Goal: Task Accomplishment & Management: Manage account settings

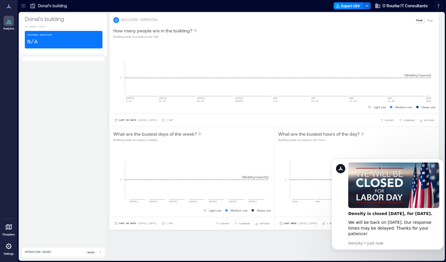
drag, startPoint x: 9, startPoint y: 6, endPoint x: 8, endPoint y: 19, distance: 13.8
click at [8, 19] on div "Analytics" at bounding box center [8, 16] width 15 height 31
click at [8, 19] on icon at bounding box center [8, 21] width 1 height 4
click at [46, 40] on div "Assigned Headcount N/A" at bounding box center [64, 40] width 78 height 18
click at [390, 5] on span "O Rourke IT Consultants" at bounding box center [406, 6] width 46 height 6
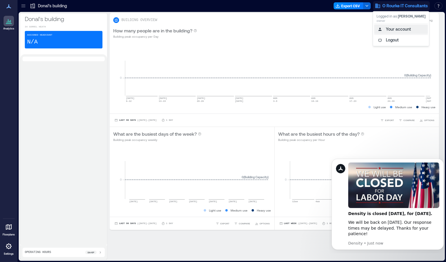
click at [391, 31] on button "Your account" at bounding box center [402, 29] width 54 height 9
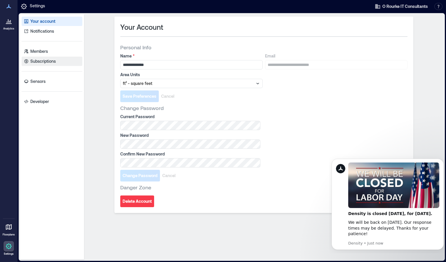
click at [58, 62] on link "Subscriptions" at bounding box center [52, 61] width 61 height 9
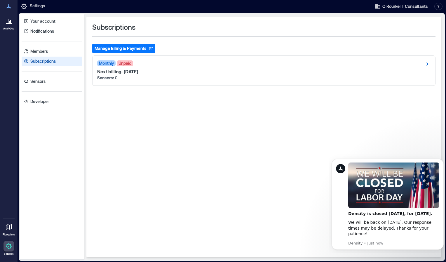
click at [122, 48] on button "Manage Billing & Payments" at bounding box center [123, 48] width 63 height 9
